Goal: Check status: Check status

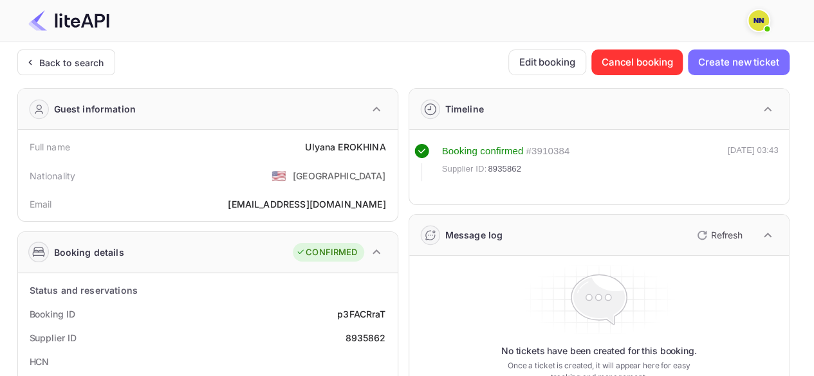
drag, startPoint x: 63, startPoint y: 66, endPoint x: 116, endPoint y: 83, distance: 55.3
click at [64, 66] on div "Back to search" at bounding box center [71, 63] width 65 height 14
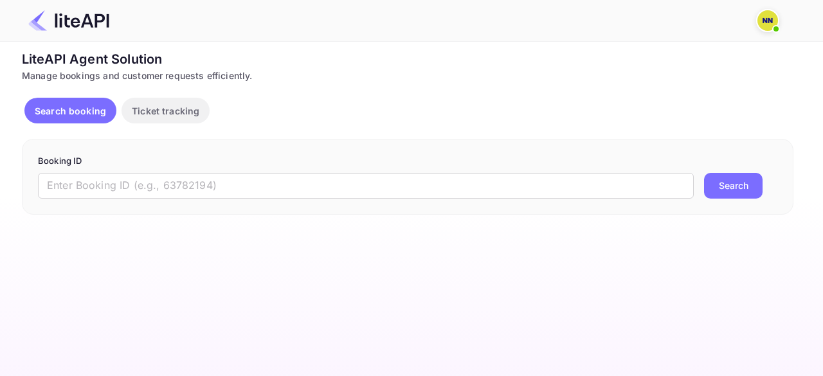
click at [132, 169] on form "Booking ID ​ Search" at bounding box center [408, 177] width 740 height 44
click at [132, 178] on input "text" at bounding box center [366, 186] width 656 height 26
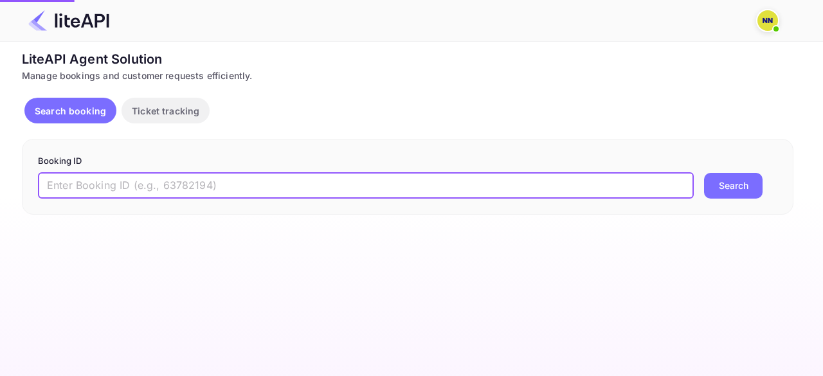
paste input "4A77TH"
click at [98, 187] on input "4A77TH" at bounding box center [366, 186] width 656 height 26
paste input "8457482"
type input "8457482"
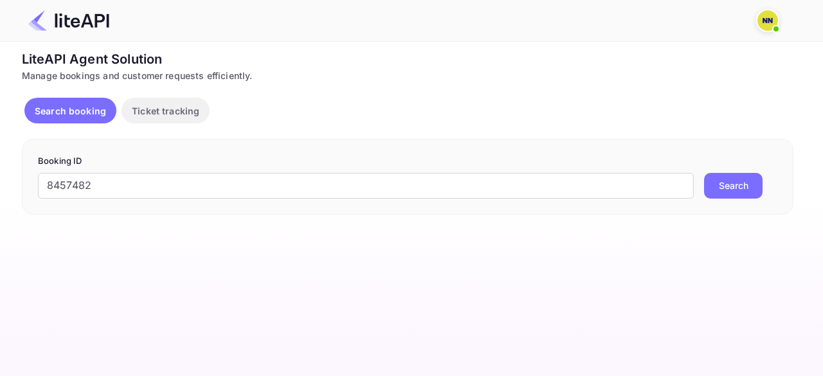
click at [732, 176] on button "Search" at bounding box center [733, 186] width 59 height 26
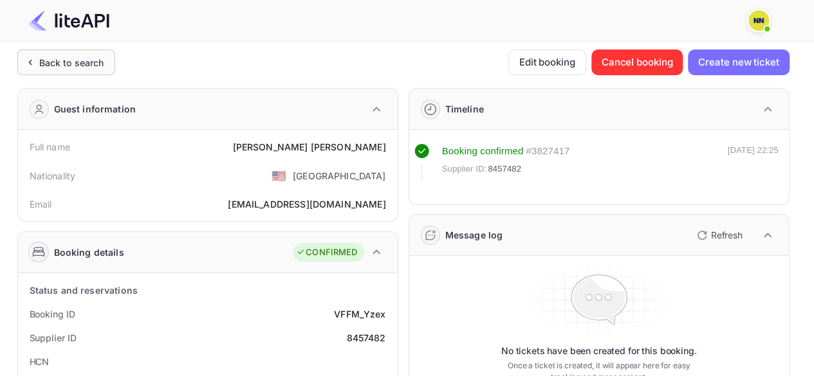
click at [35, 61] on icon at bounding box center [30, 62] width 14 height 13
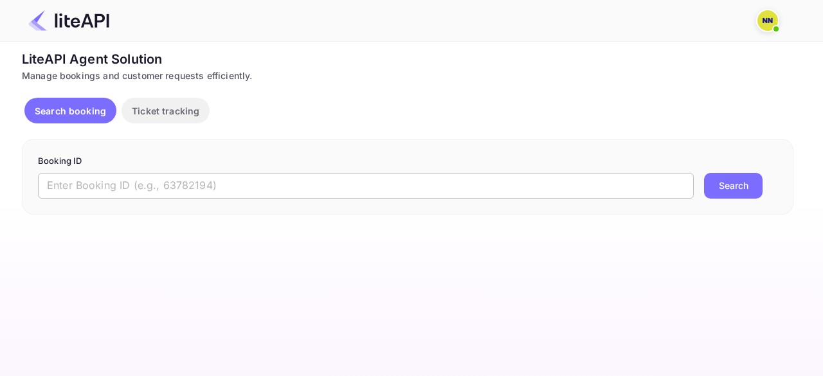
click at [116, 177] on input "text" at bounding box center [366, 186] width 656 height 26
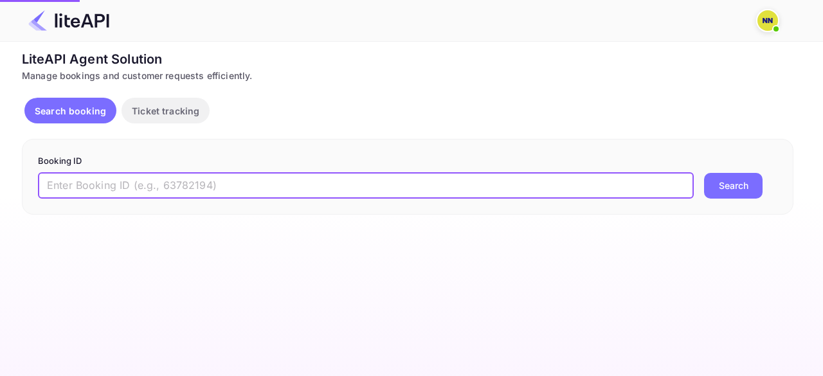
paste input "8939314"
type input "8939314"
click at [735, 190] on button "Search" at bounding box center [733, 186] width 59 height 26
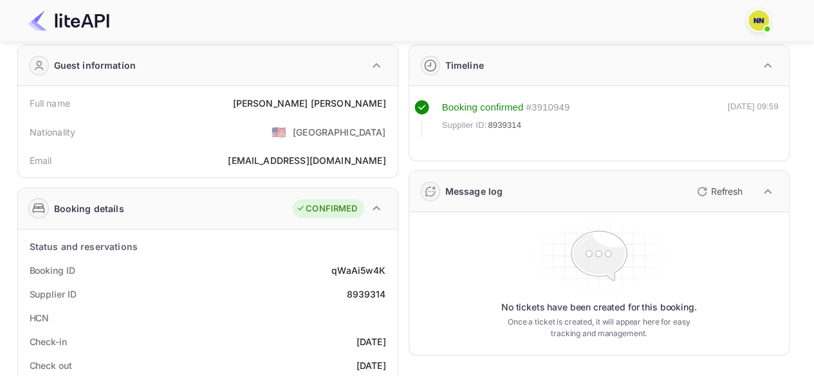
scroll to position [193, 0]
